Goal: Complete application form: Complete application form

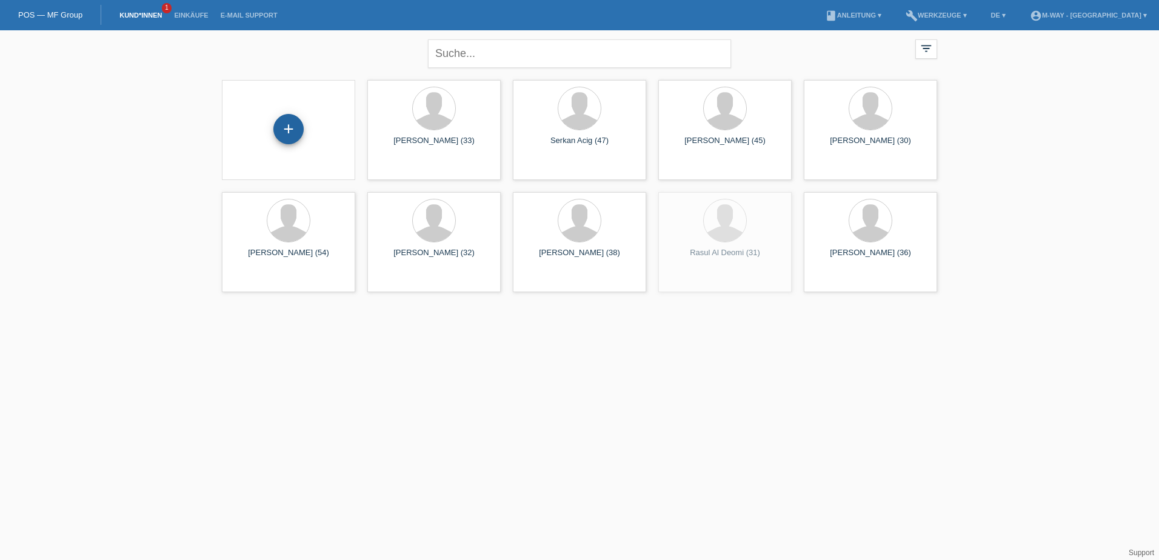
click at [290, 128] on div "+" at bounding box center [288, 129] width 30 height 30
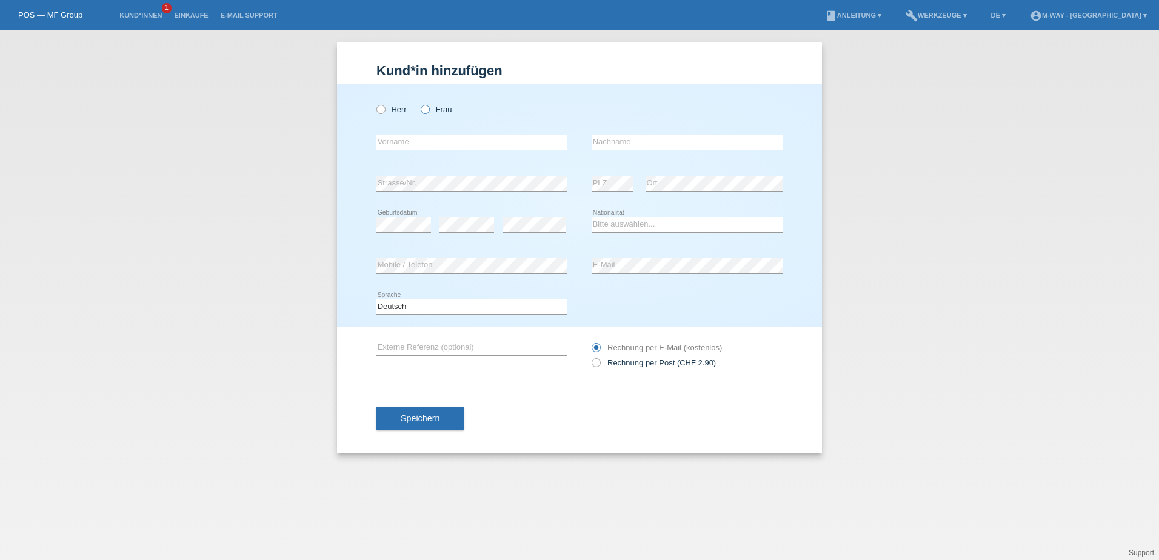
click at [419, 103] on icon at bounding box center [419, 103] width 0 height 0
click at [427, 110] on input "Frau" at bounding box center [425, 109] width 8 height 8
radio input "true"
click at [389, 142] on input "text" at bounding box center [471, 142] width 191 height 15
type input "[PERSON_NAME]"
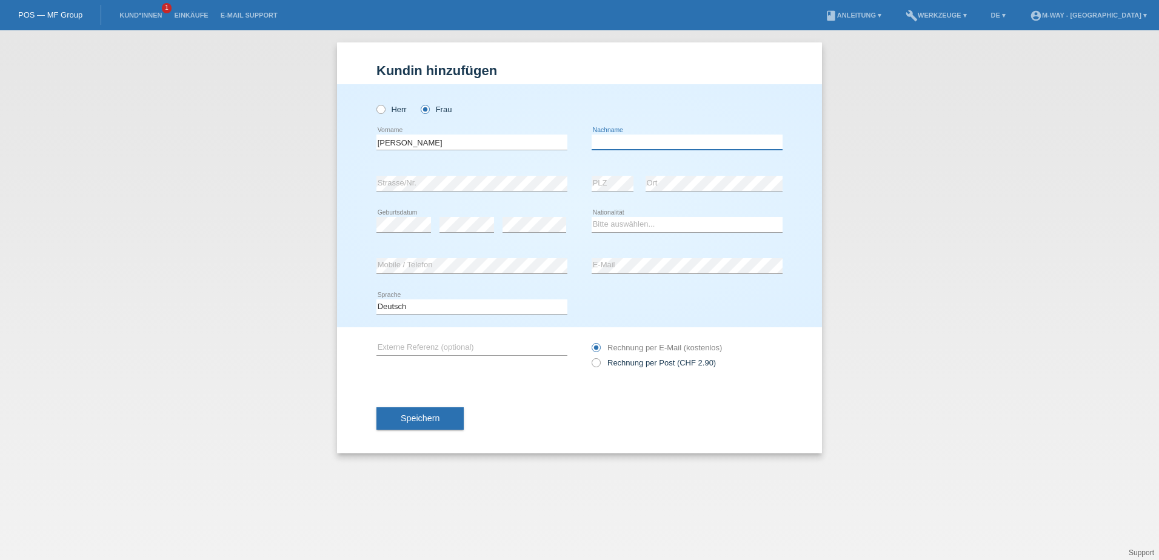
click at [613, 145] on input "text" at bounding box center [686, 142] width 191 height 15
type input "[PERSON_NAME]"
click at [531, 421] on div "Speichern" at bounding box center [579, 419] width 406 height 70
click at [425, 413] on button "Speichern" at bounding box center [419, 418] width 87 height 23
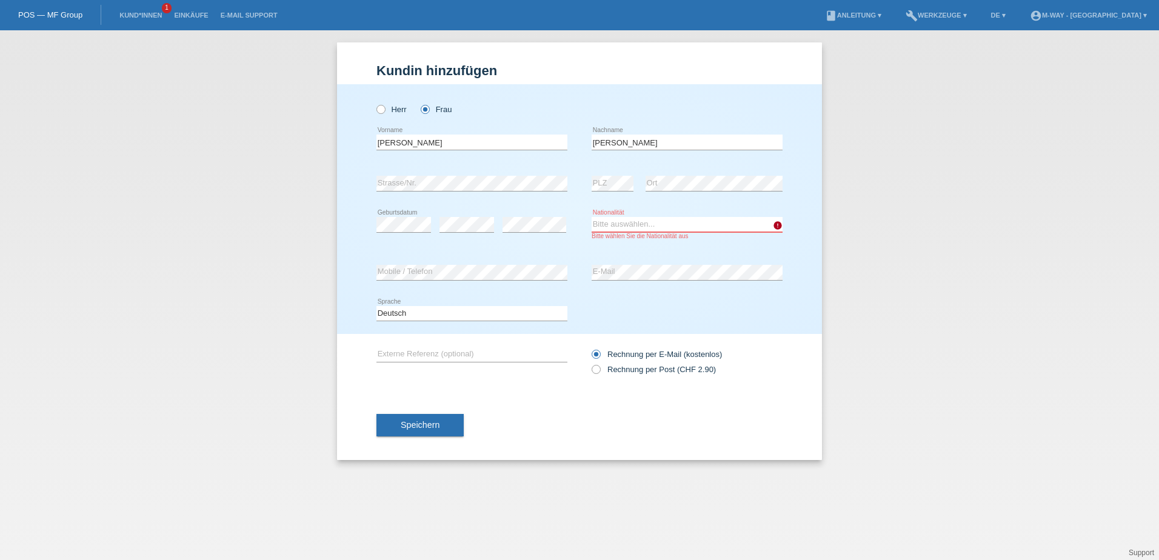
click at [690, 217] on select "Bitte auswählen... Schweiz Deutschland Liechtenstein Österreich ------------ Af…" at bounding box center [686, 224] width 191 height 15
select select "CH"
click at [591, 217] on select "Bitte auswählen... Schweiz Deutschland Liechtenstein Österreich ------------ Af…" at bounding box center [686, 224] width 191 height 15
click at [418, 422] on span "Speichern" at bounding box center [420, 425] width 39 height 10
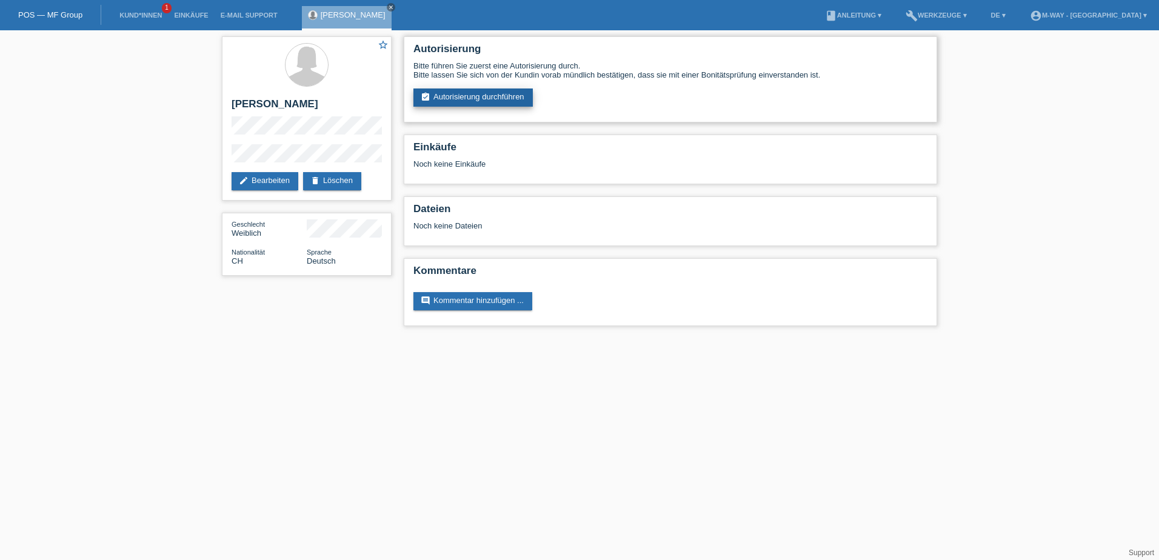
click at [463, 99] on link "assignment_turned_in Autorisierung durchführen" at bounding box center [472, 97] width 119 height 18
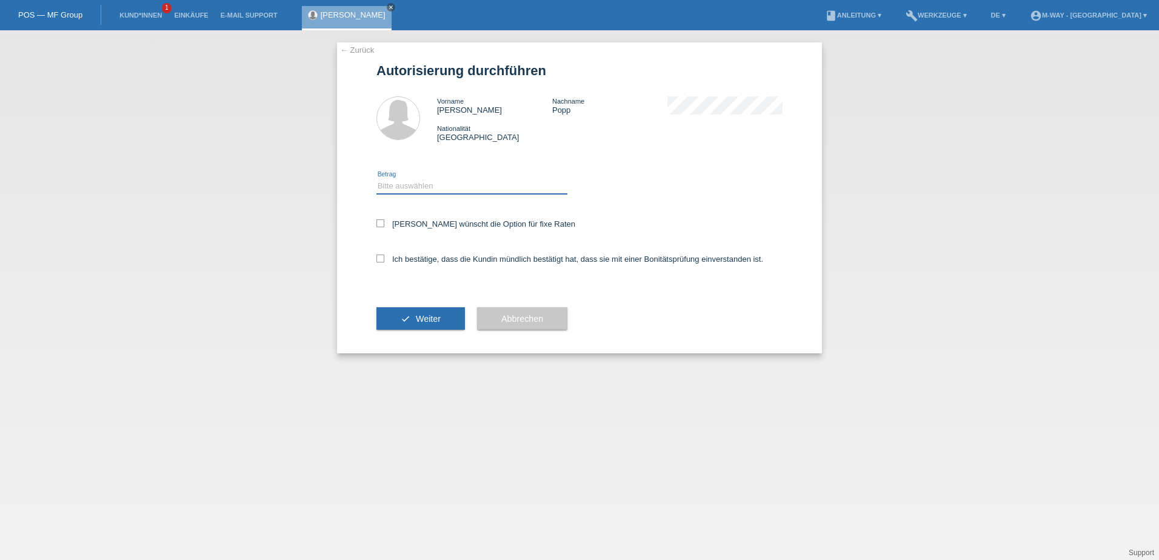
click at [441, 190] on select "Bitte auswählen CHF 1.00 - CHF 499.00 CHF 500.00 - CHF 1'999.00 CHF 2'000.00 - …" at bounding box center [471, 186] width 191 height 15
select select "3"
click at [376, 179] on select "Bitte auswählen CHF 1.00 - CHF 499.00 CHF 500.00 - CHF 1'999.00 CHF 2'000.00 - …" at bounding box center [471, 186] width 191 height 15
click at [375, 219] on div "← Zurück Autorisierung durchführen Vorname Isabelle Nachname Popp Nationalität …" at bounding box center [579, 197] width 485 height 311
click at [383, 225] on icon at bounding box center [380, 223] width 8 height 8
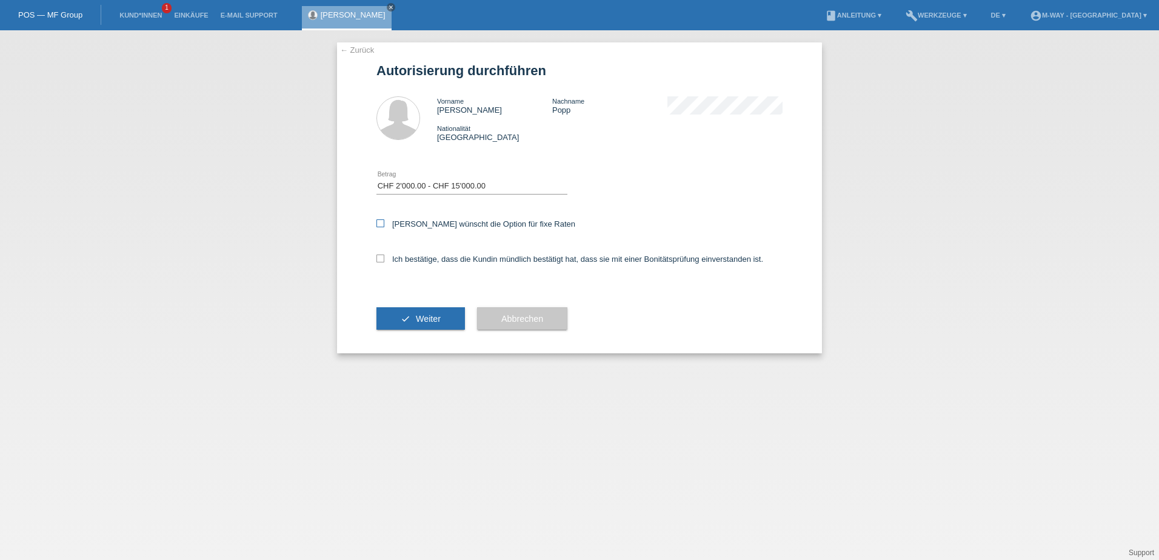
click at [383, 225] on input "Kundin wünscht die Option für fixe Raten" at bounding box center [380, 223] width 8 height 8
checkbox input "true"
click at [378, 259] on icon at bounding box center [380, 259] width 8 height 8
click at [378, 259] on input "Ich bestätige, dass die Kundin mündlich bestätigt hat, dass sie mit einer Bonit…" at bounding box center [380, 259] width 8 height 8
checkbox input "true"
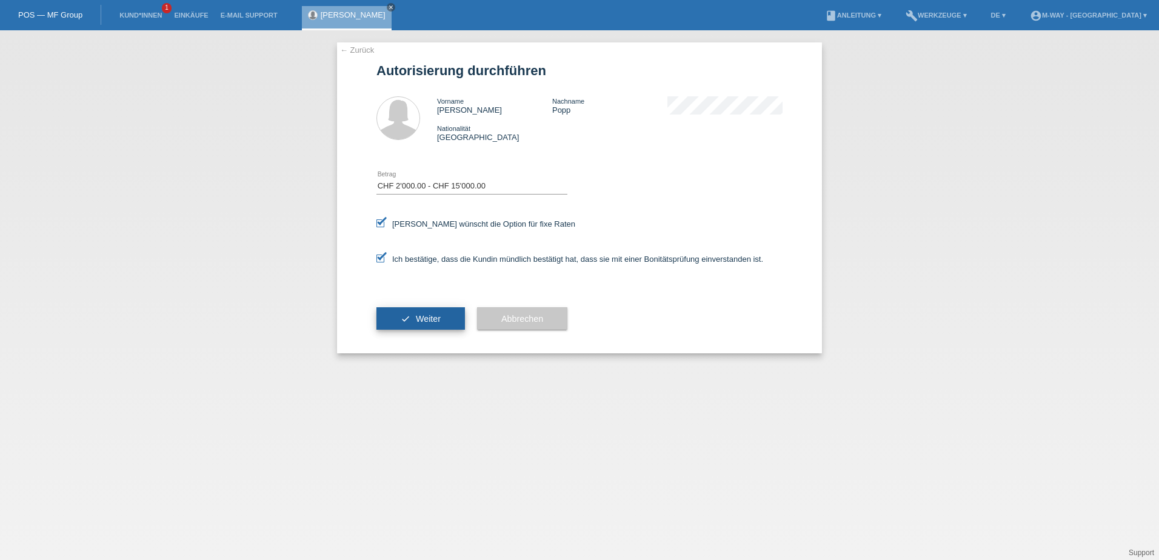
click at [428, 316] on span "Weiter" at bounding box center [428, 319] width 25 height 10
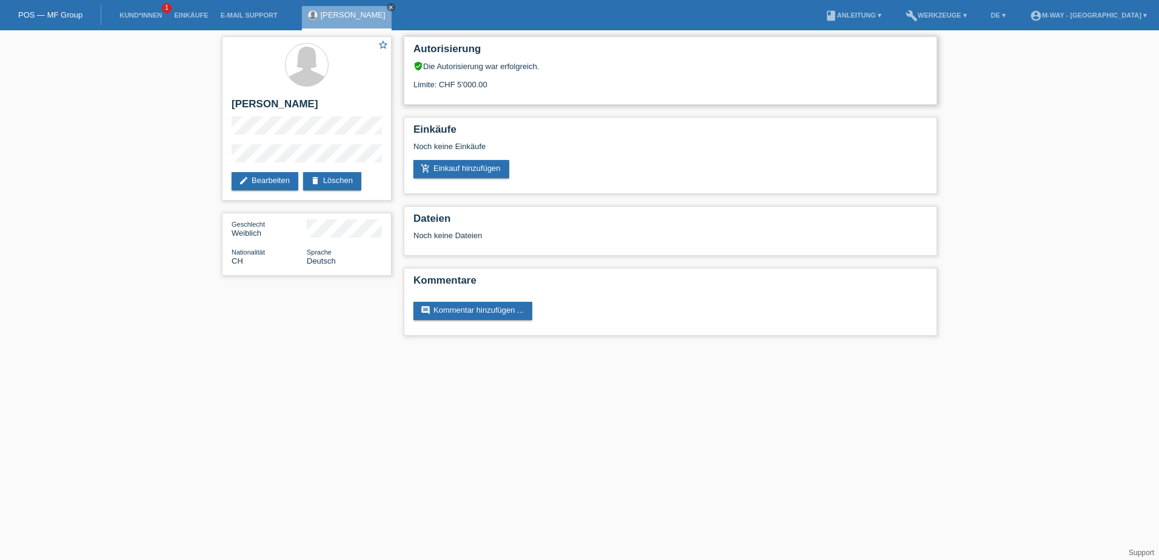
drag, startPoint x: 499, startPoint y: 91, endPoint x: 461, endPoint y: 98, distance: 38.8
click at [461, 98] on div "Autorisierung verified_user Die Autorisierung war erfolgreich. Limite: CHF 5'00…" at bounding box center [670, 70] width 533 height 68
drag, startPoint x: 451, startPoint y: 82, endPoint x: 495, endPoint y: 83, distance: 44.3
click at [495, 83] on div "Limite: CHF 5'000.00" at bounding box center [670, 80] width 514 height 18
click at [488, 93] on div "Autorisierung verified_user Die Autorisierung war erfolgreich. Limite: CHF 5'00…" at bounding box center [670, 70] width 533 height 68
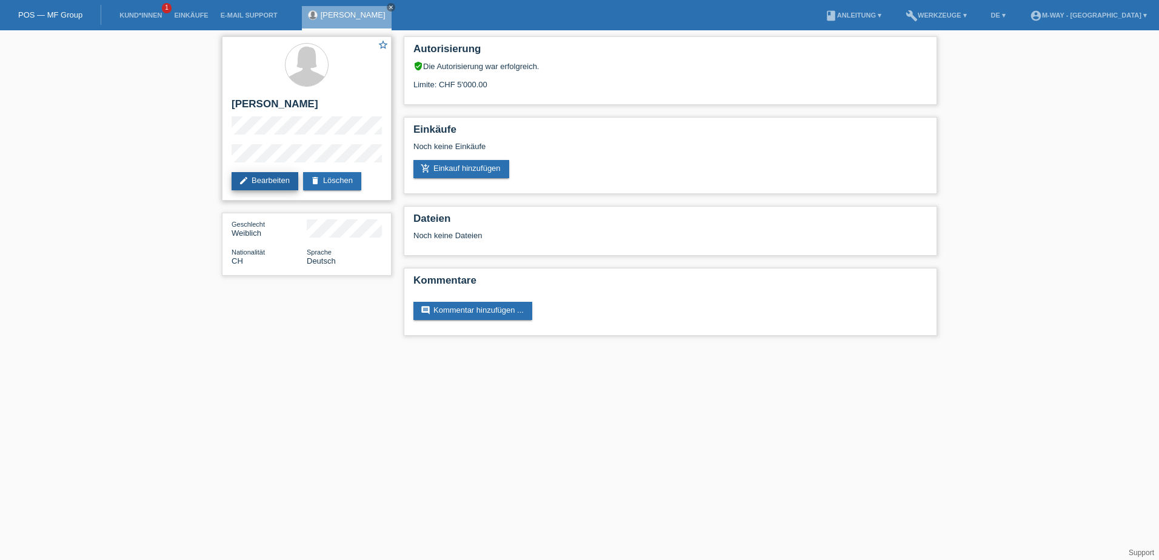
click at [260, 182] on link "edit Bearbeiten" at bounding box center [265, 181] width 67 height 18
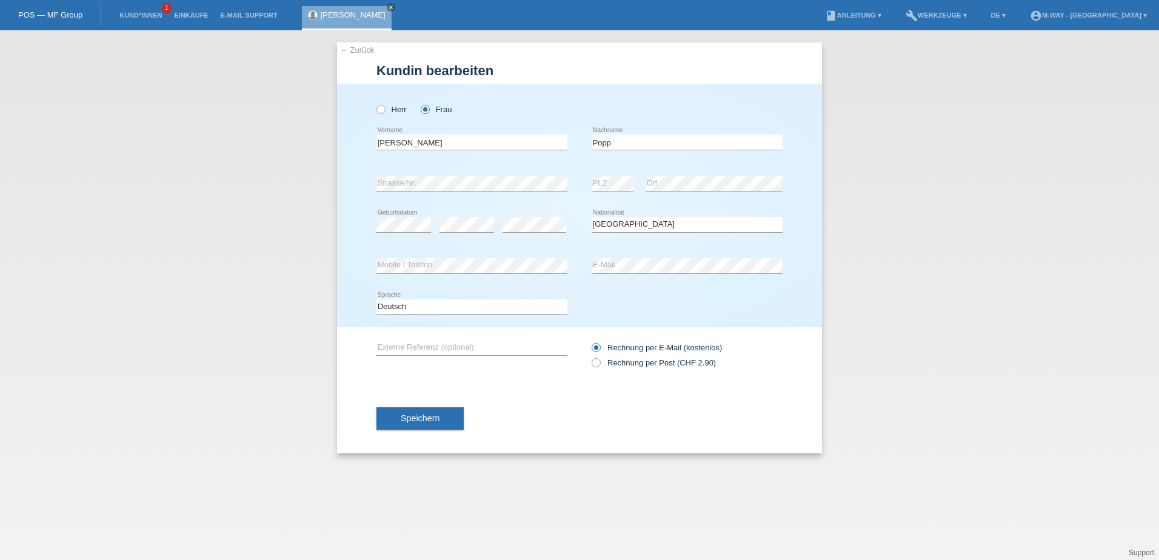
select select "CH"
